Goal: Task Accomplishment & Management: Complete application form

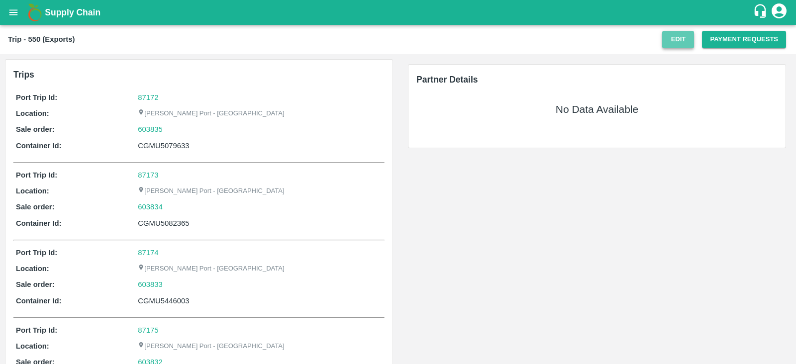
click at [680, 47] on button "Edit" at bounding box center [678, 39] width 32 height 17
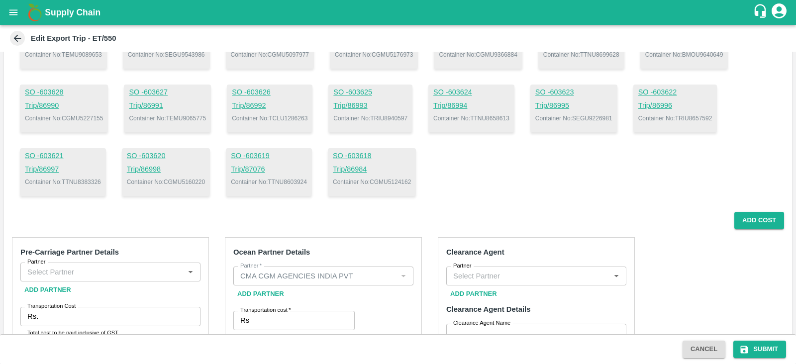
scroll to position [327, 0]
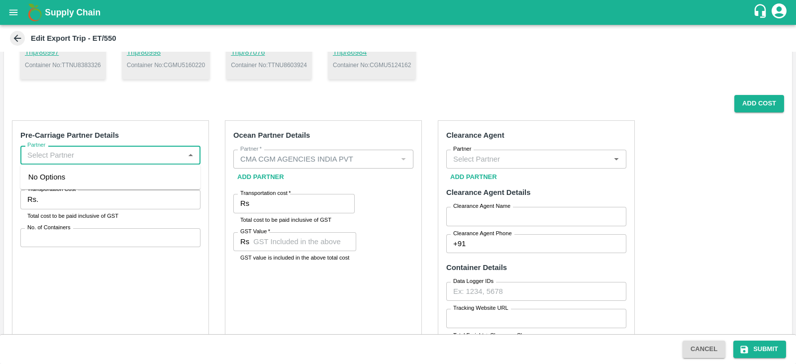
click at [149, 156] on input "Partner" at bounding box center [102, 155] width 158 height 13
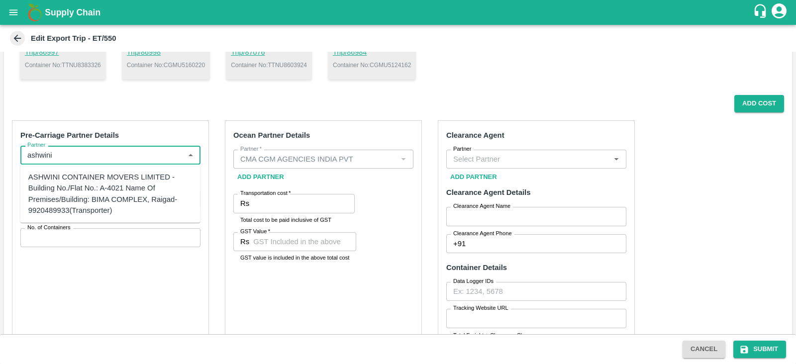
click at [104, 187] on div "ASHWINI CONTAINER MOVERS LIMITED -Building No./Flat No.: A-4021 Name Of Premise…" at bounding box center [110, 194] width 164 height 44
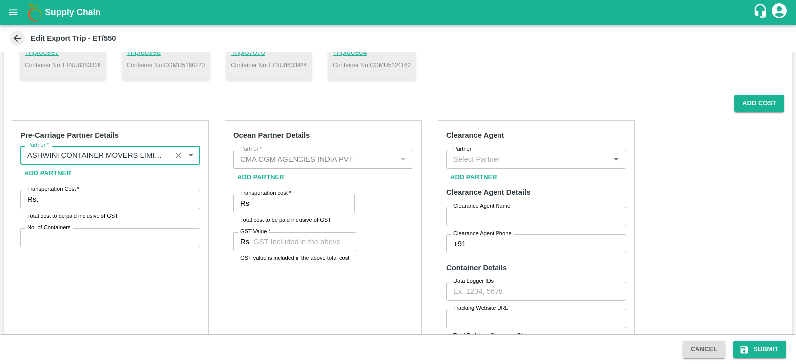
type input "ASHWINI CONTAINER MOVERS LIMITED -Building No./Flat No.: A-4021 Name Of Premise…"
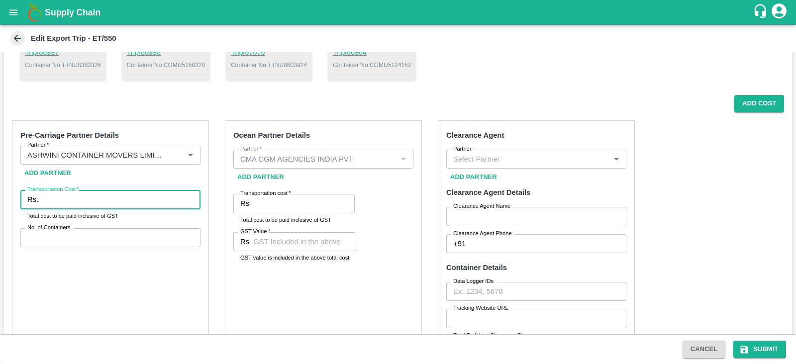
click at [97, 190] on input "Transportation Cost   *" at bounding box center [121, 199] width 158 height 19
type input "1136636.8"
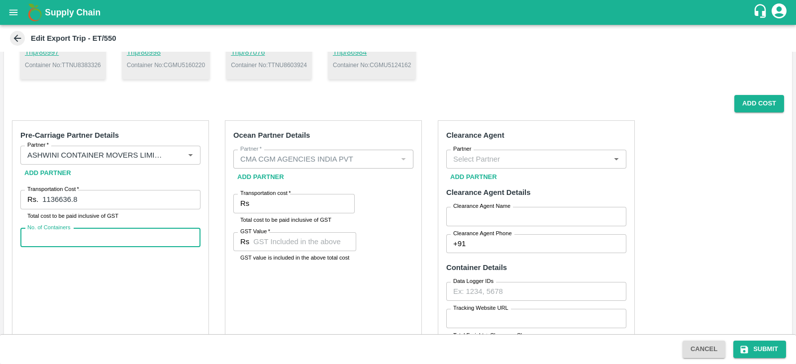
click at [99, 237] on input "No. of Containers" at bounding box center [110, 237] width 180 height 19
type input "25"
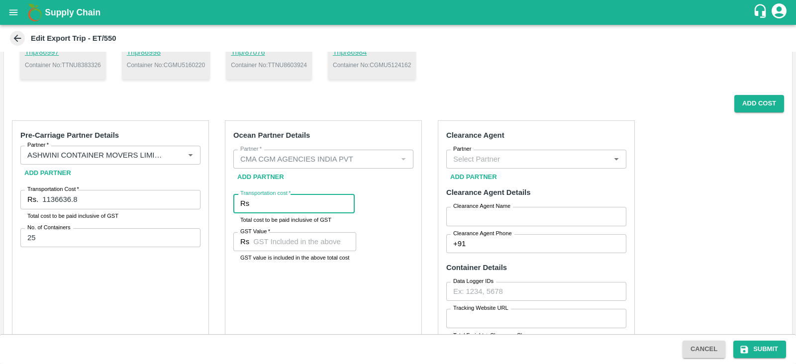
click at [306, 201] on input "Transportation cost   *" at bounding box center [303, 203] width 101 height 19
click at [461, 209] on label "Clearance Agent Name" at bounding box center [481, 206] width 57 height 8
click at [461, 209] on input "Clearance Agent Name" at bounding box center [536, 216] width 180 height 19
click at [461, 209] on label "Clearance Agent Name" at bounding box center [481, 206] width 57 height 8
click at [461, 209] on input "Clearance Agent Name" at bounding box center [536, 216] width 180 height 19
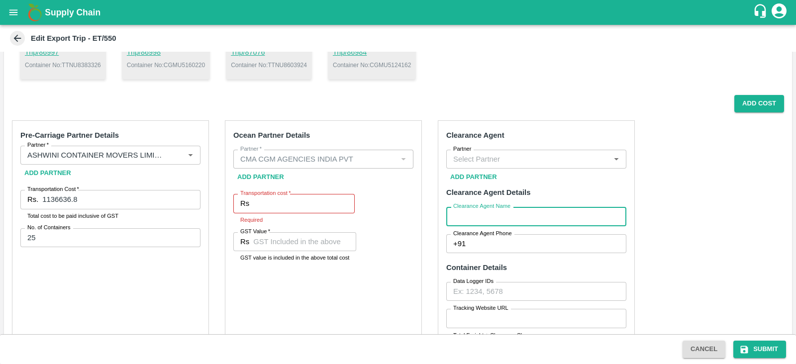
click at [473, 159] on input "Partner" at bounding box center [528, 159] width 158 height 13
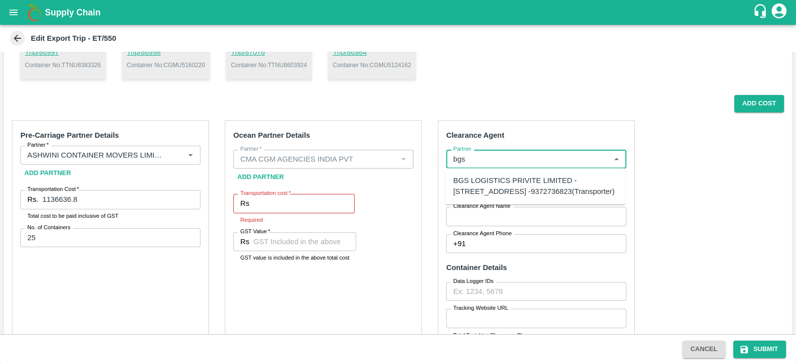
click at [486, 185] on div "BGS LOGISTICS PRIVITE LIMITED -[STREET_ADDRESS] -9372736823(Transporter)" at bounding box center [535, 186] width 164 height 22
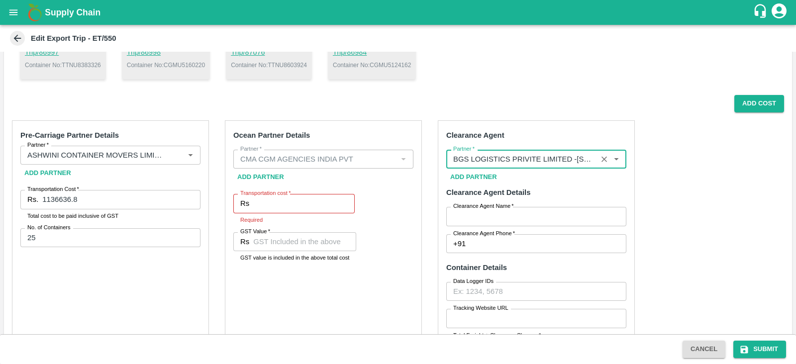
type input "BGS LOGISTICS PRIVITE LIMITED -[STREET_ADDRESS] -9372736823(Transporter)"
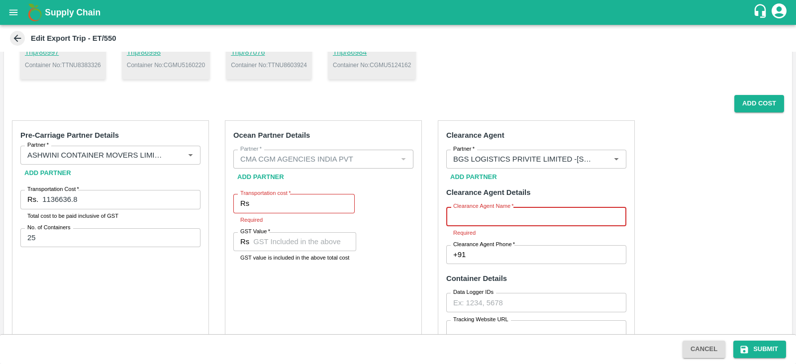
click at [488, 219] on input "Clearance Agent Name   *" at bounding box center [536, 216] width 180 height 19
type input "BGS"
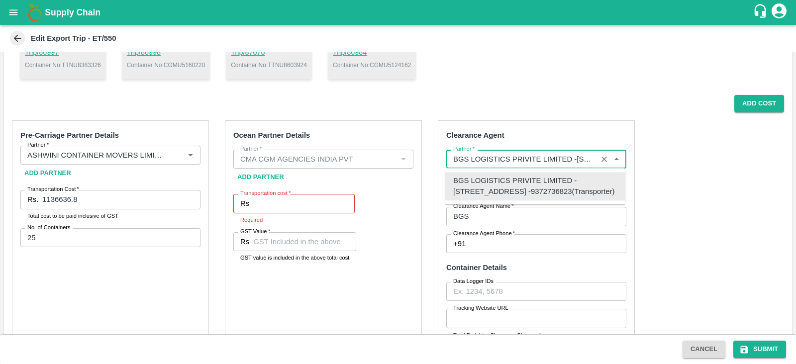
click at [536, 165] on input "Partner   *" at bounding box center [521, 159] width 145 height 13
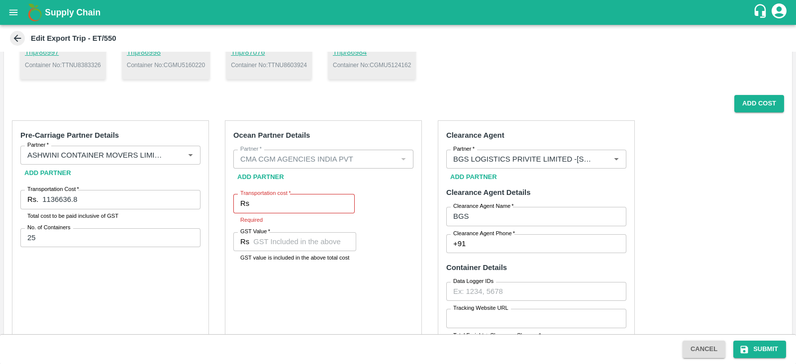
click at [668, 207] on div "Pre-Carriage Partner Details Partner   * Partner   * Add Partner Transportation…" at bounding box center [398, 357] width 788 height 491
click at [506, 242] on input "Clearance Agent Phone   *" at bounding box center [548, 243] width 157 height 19
type input "9372736823"
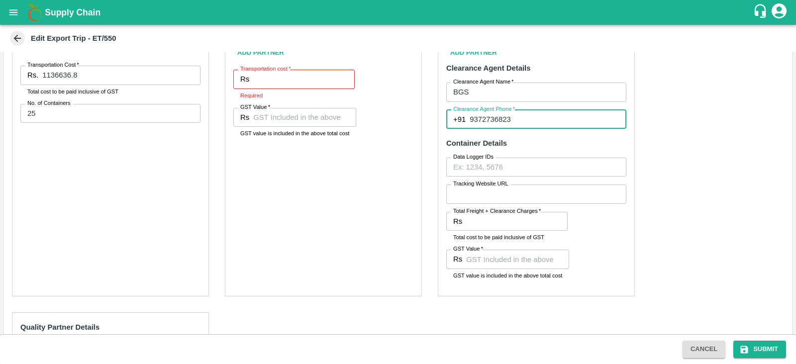
scroll to position [455, 0]
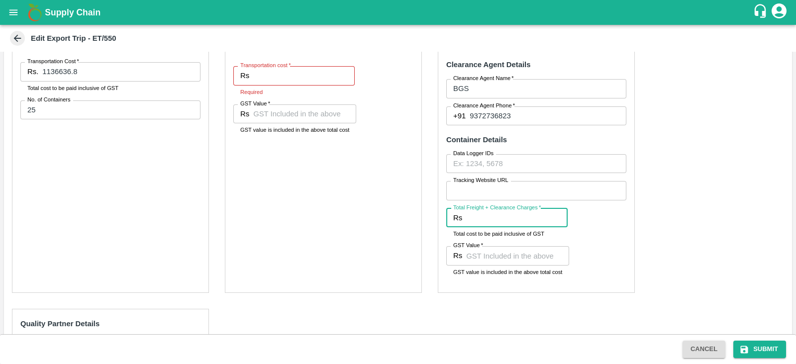
click at [479, 221] on input "Total Freight + Clearance Charges   *" at bounding box center [516, 217] width 101 height 19
type input "123900"
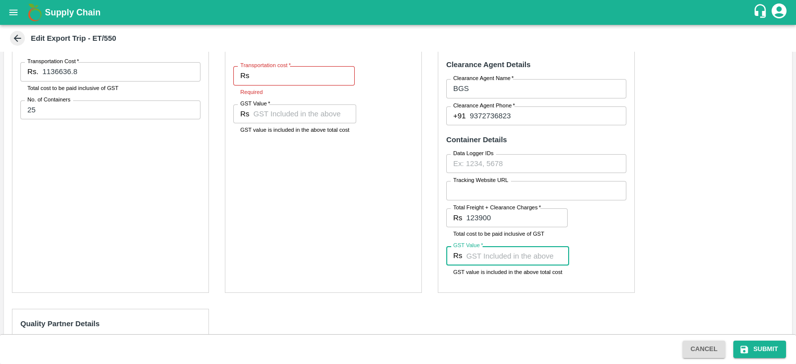
click at [514, 262] on input "GST Value   *" at bounding box center [517, 255] width 103 height 19
type input "18900"
click at [704, 235] on div "Pre-Carriage Partner Details Partner   * Partner   * Add Partner Transportation…" at bounding box center [398, 230] width 788 height 491
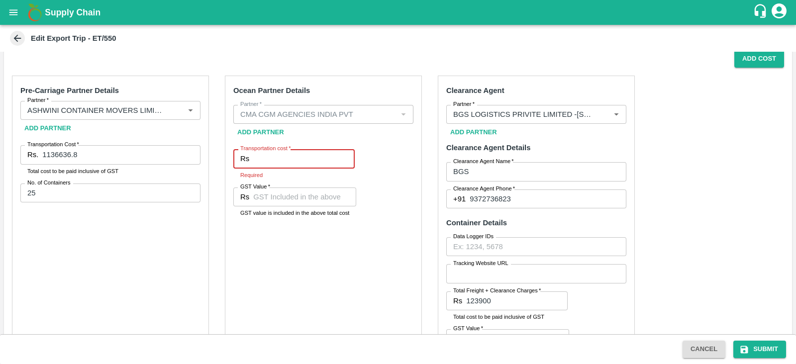
click at [316, 155] on input "Transportation cost   *" at bounding box center [303, 158] width 101 height 19
paste input "1018969.83"
type input "1018969.83"
click at [287, 195] on input "GST Value   *" at bounding box center [304, 197] width 103 height 19
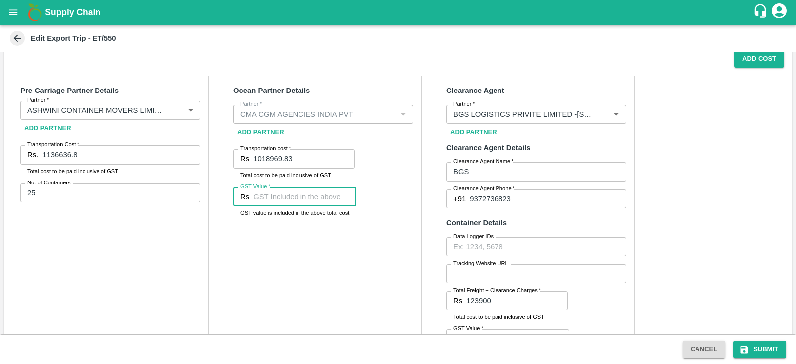
paste input "155436.08"
type input "155436.08"
click at [345, 276] on div "Ocean Partner Details Partner   * Partner   * Add Partner Transportation cost  …" at bounding box center [323, 226] width 197 height 300
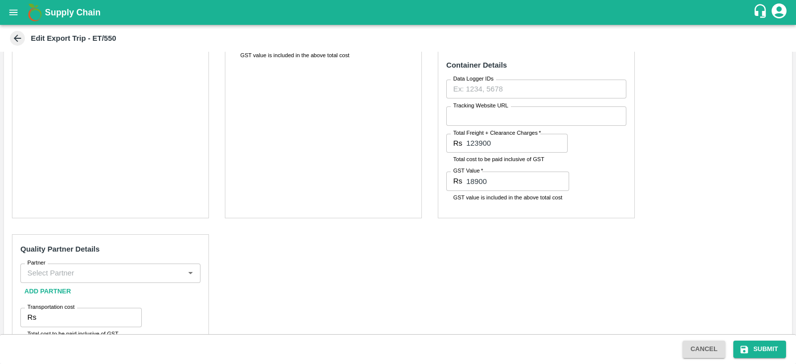
scroll to position [599, 0]
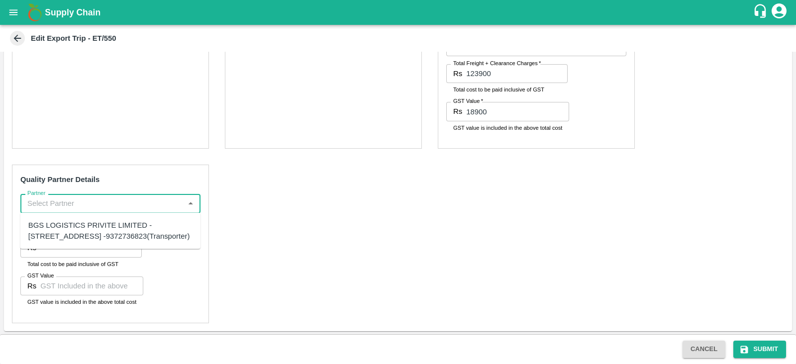
click at [135, 205] on input "Partner" at bounding box center [102, 203] width 158 height 13
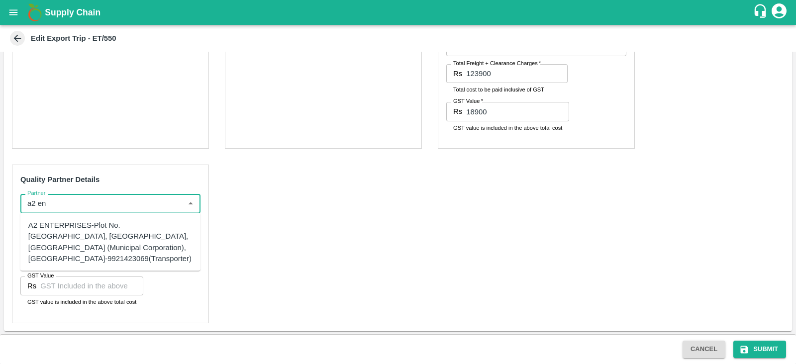
click at [73, 222] on div "A2 ENTERPRISES-Plot No.[GEOGRAPHIC_DATA], [GEOGRAPHIC_DATA], [GEOGRAPHIC_DATA] …" at bounding box center [110, 242] width 164 height 44
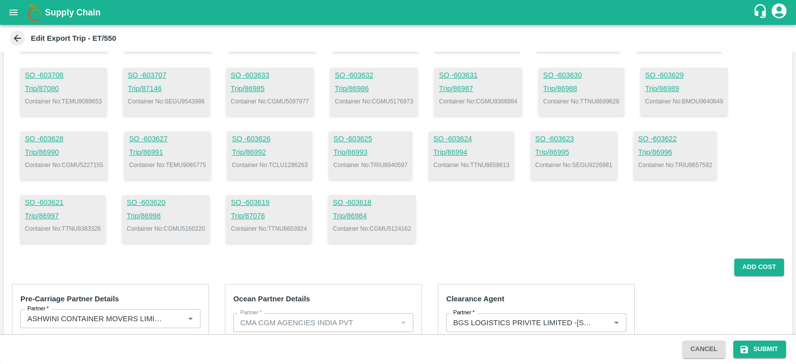
scroll to position [67, 0]
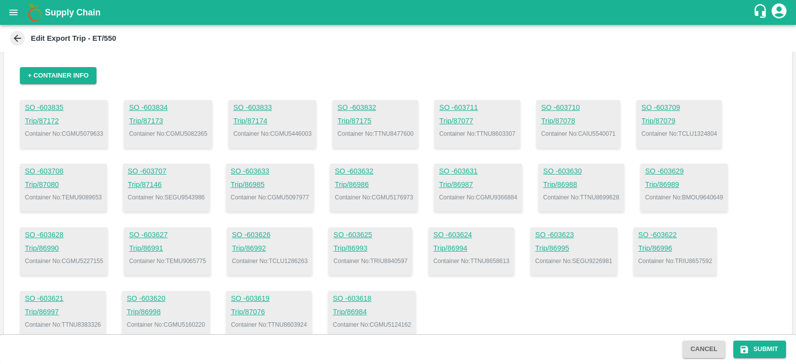
type input "A2 ENTERPRISES-Plot No.[GEOGRAPHIC_DATA], [GEOGRAPHIC_DATA], [GEOGRAPHIC_DATA] …"
click at [88, 129] on p "Container No: CGMU5079633" at bounding box center [64, 133] width 78 height 9
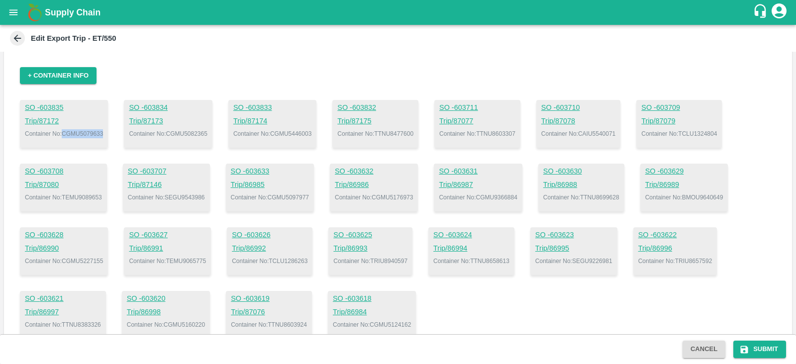
click at [88, 129] on p "Container No: CGMU5079633" at bounding box center [64, 133] width 78 height 9
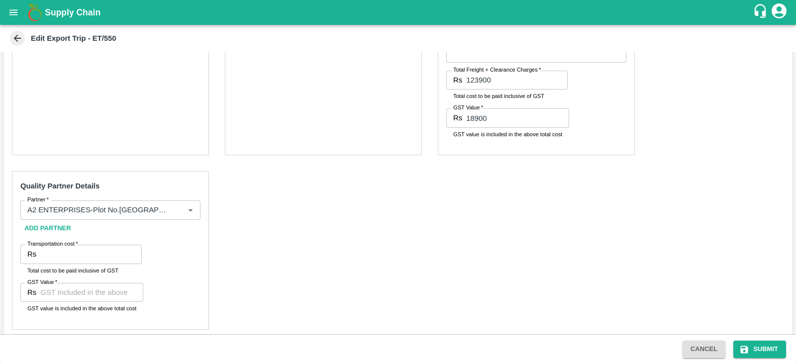
scroll to position [599, 0]
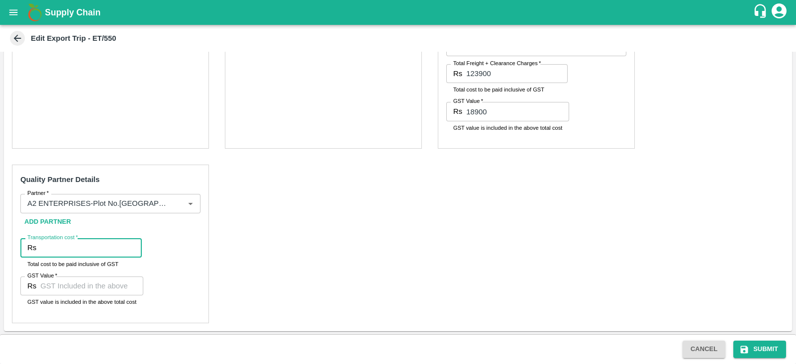
click at [77, 243] on input "Transportation cost   *" at bounding box center [90, 247] width 101 height 19
type input "15500"
click at [66, 281] on input "GST Value   *" at bounding box center [91, 286] width 103 height 19
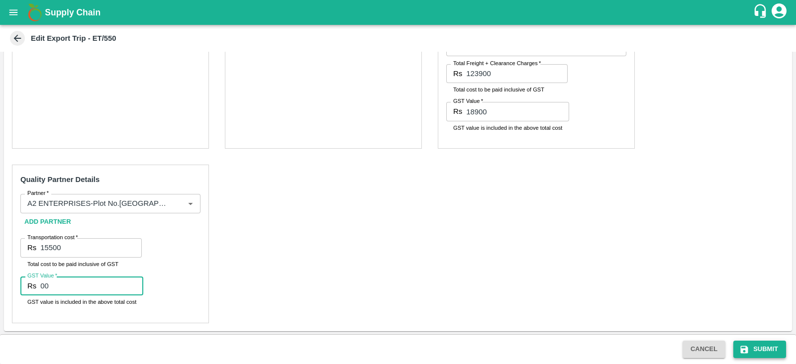
type input "00"
click at [762, 347] on button "Submit" at bounding box center [759, 349] width 53 height 17
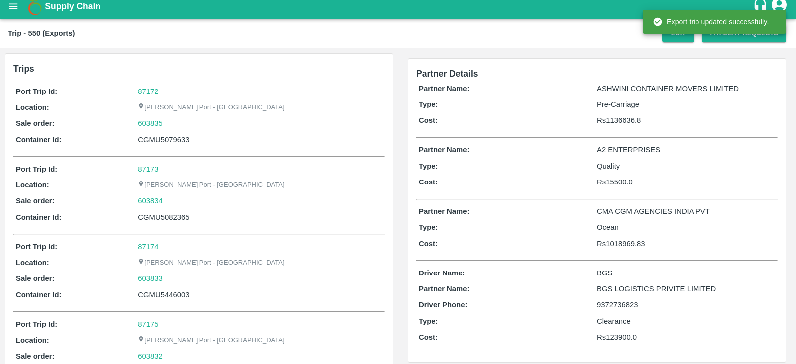
scroll to position [5, 0]
